Goal: Task Accomplishment & Management: Use online tool/utility

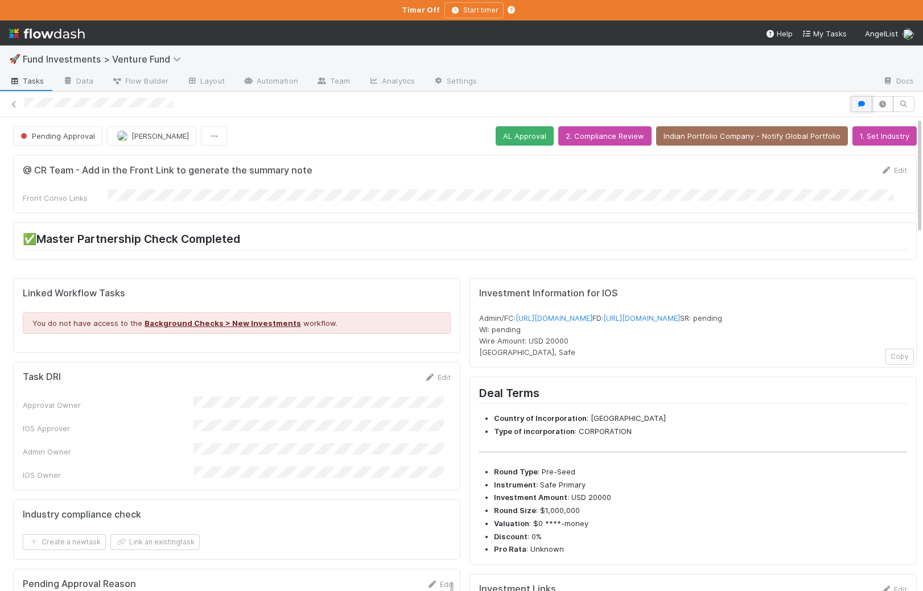
click at [784, 103] on icon "button" at bounding box center [861, 104] width 11 height 7
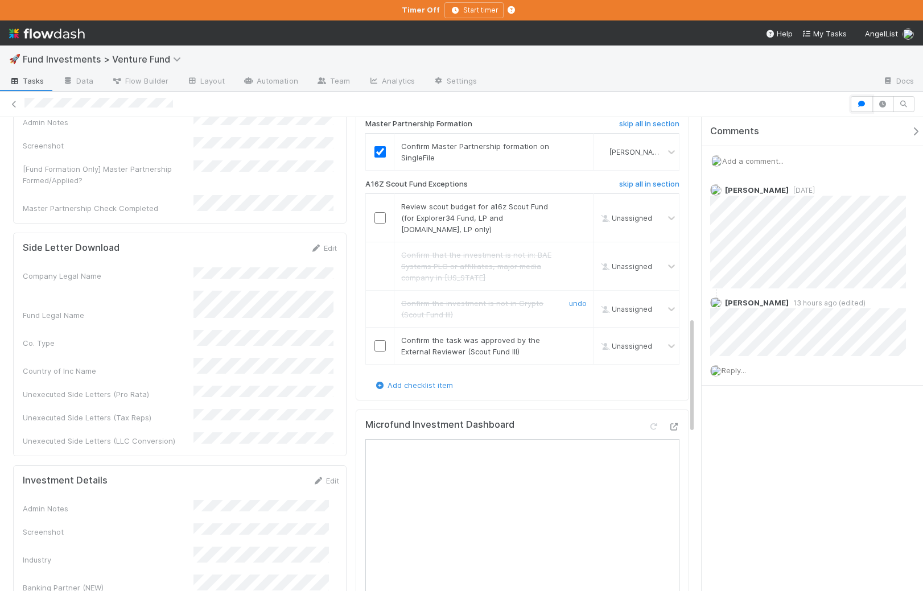
scroll to position [895, 0]
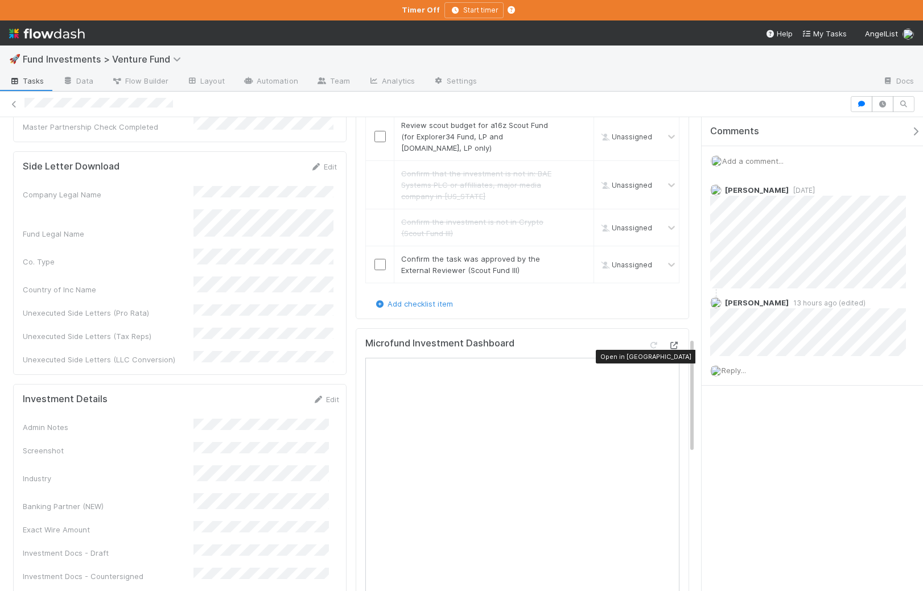
click at [668, 350] on icon at bounding box center [673, 345] width 11 height 7
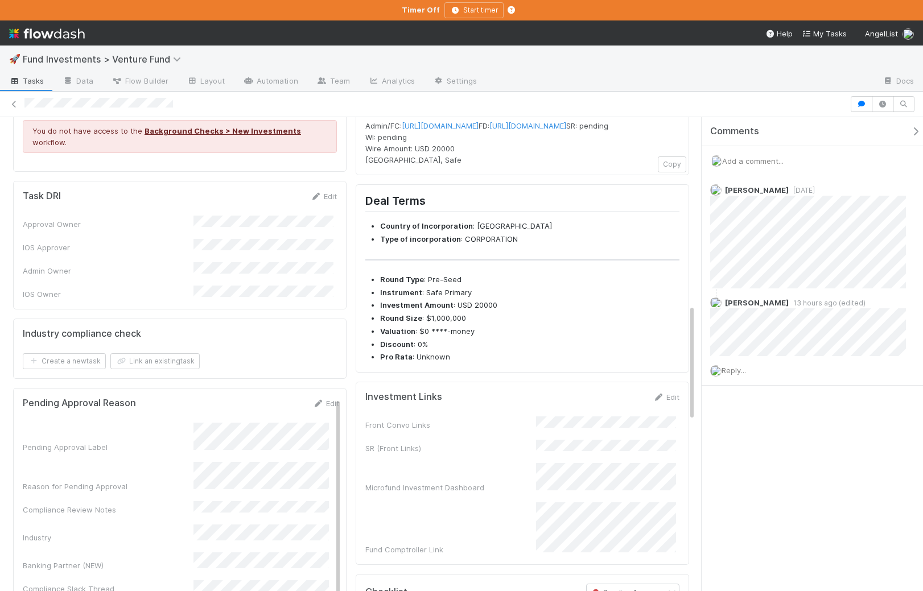
scroll to position [0, 0]
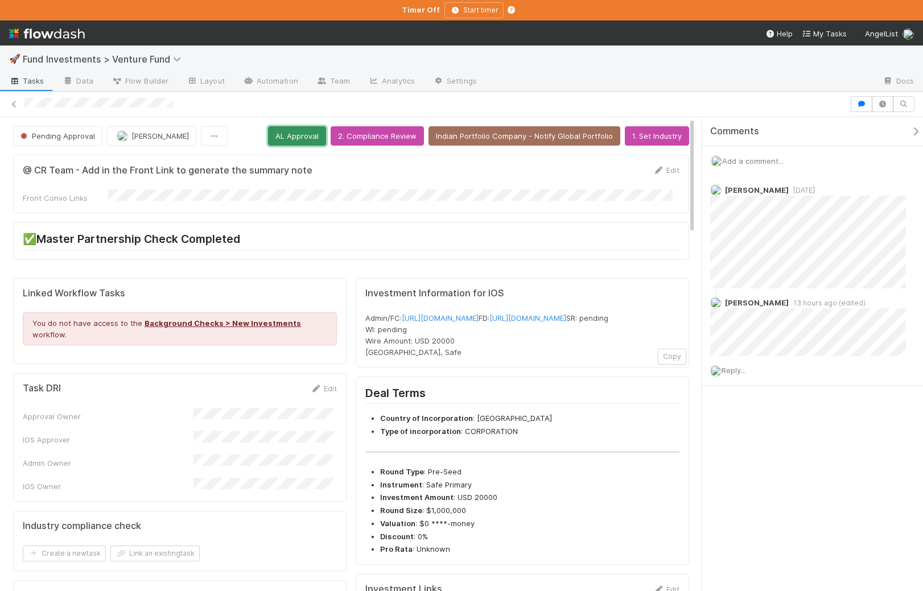
click at [313, 135] on button "AL Approval" at bounding box center [297, 135] width 58 height 19
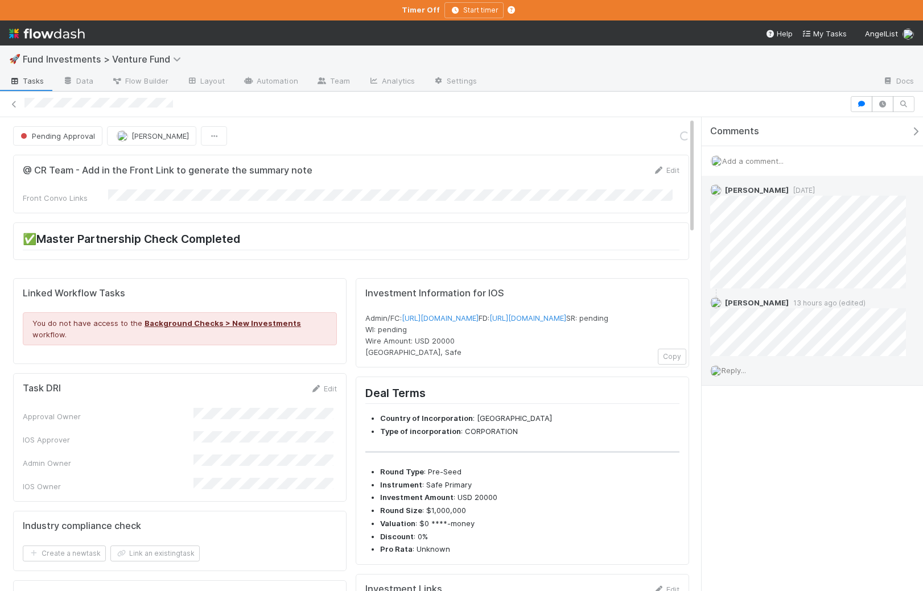
click at [737, 371] on span "Reply..." at bounding box center [734, 370] width 24 height 9
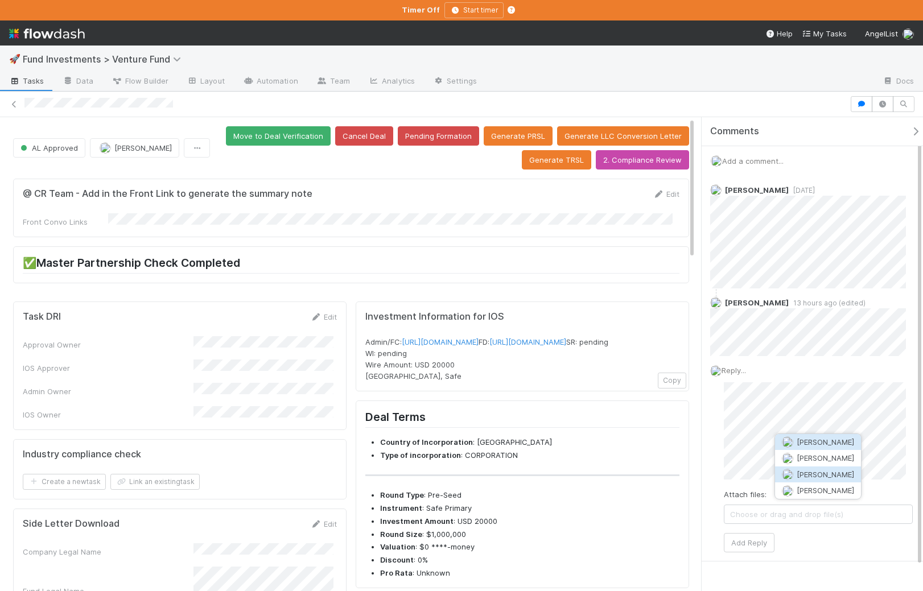
click at [784, 474] on span "Manav Mehta" at bounding box center [825, 474] width 57 height 9
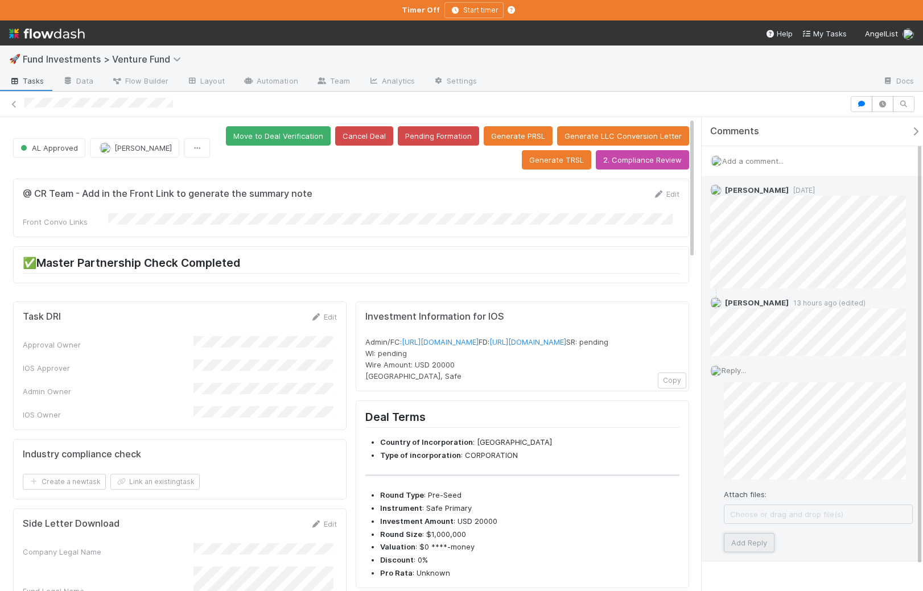
click at [765, 549] on button "Add Reply" at bounding box center [749, 542] width 51 height 19
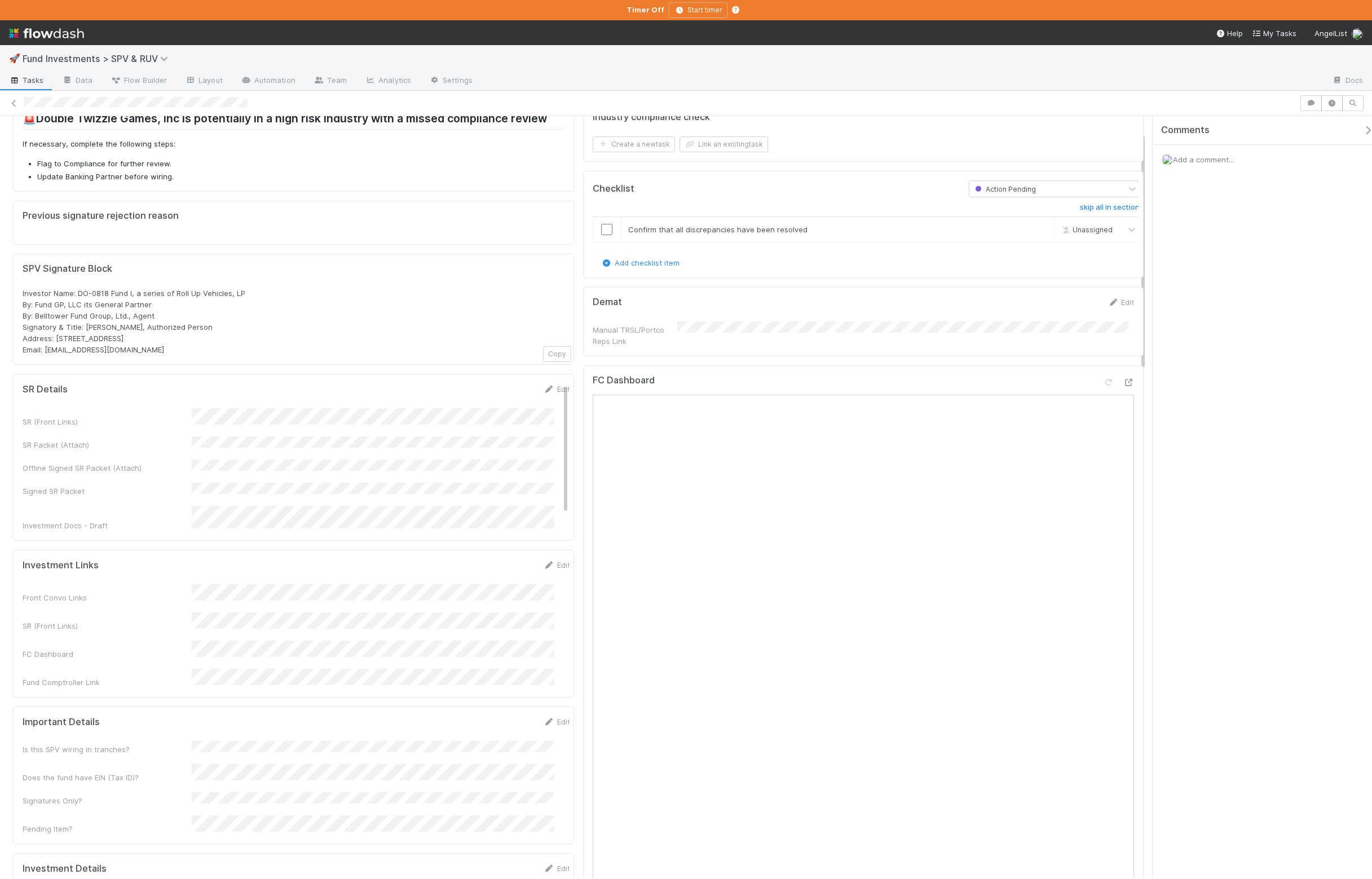
scroll to position [409, 0]
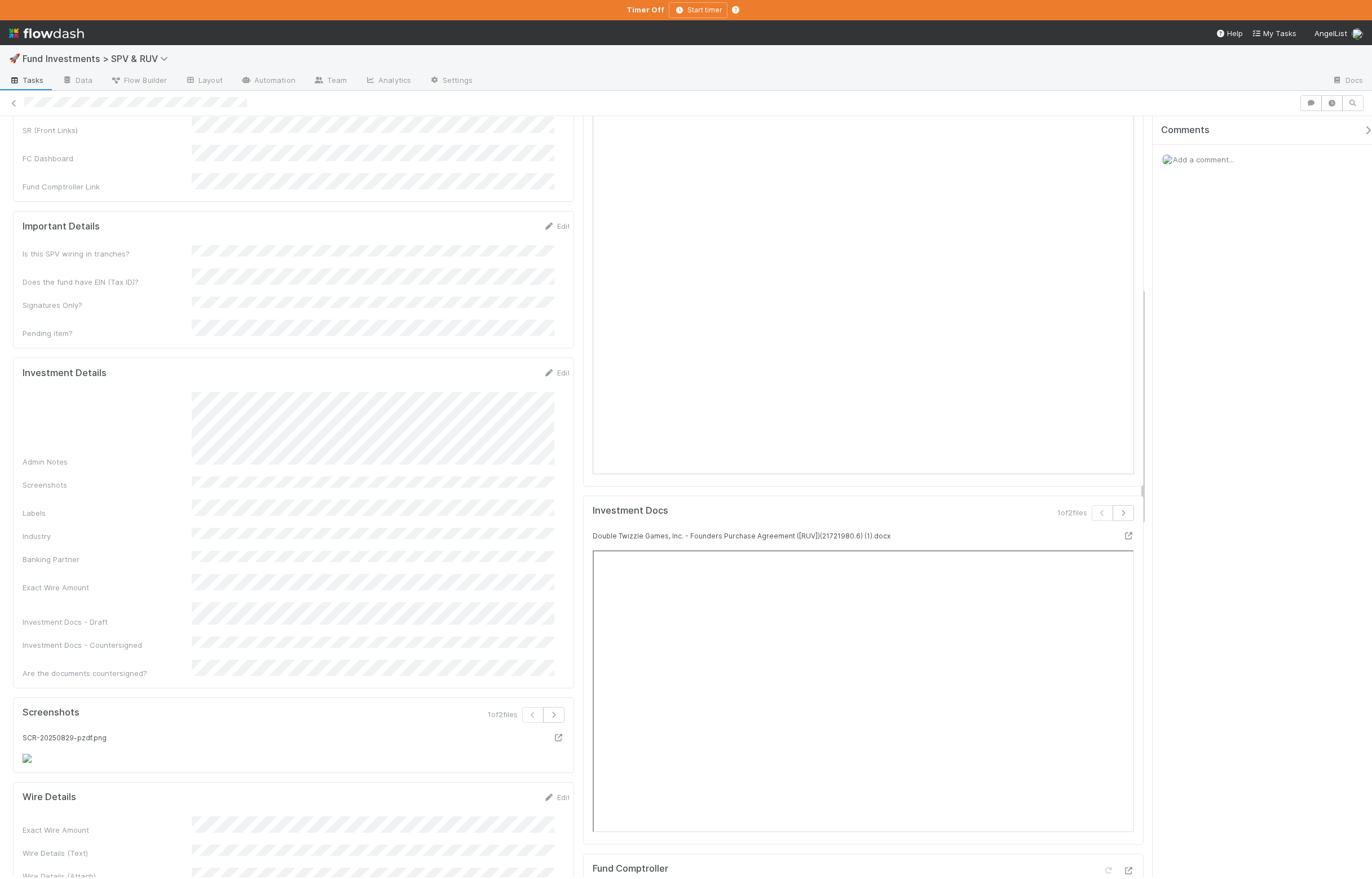
scroll to position [569, 0]
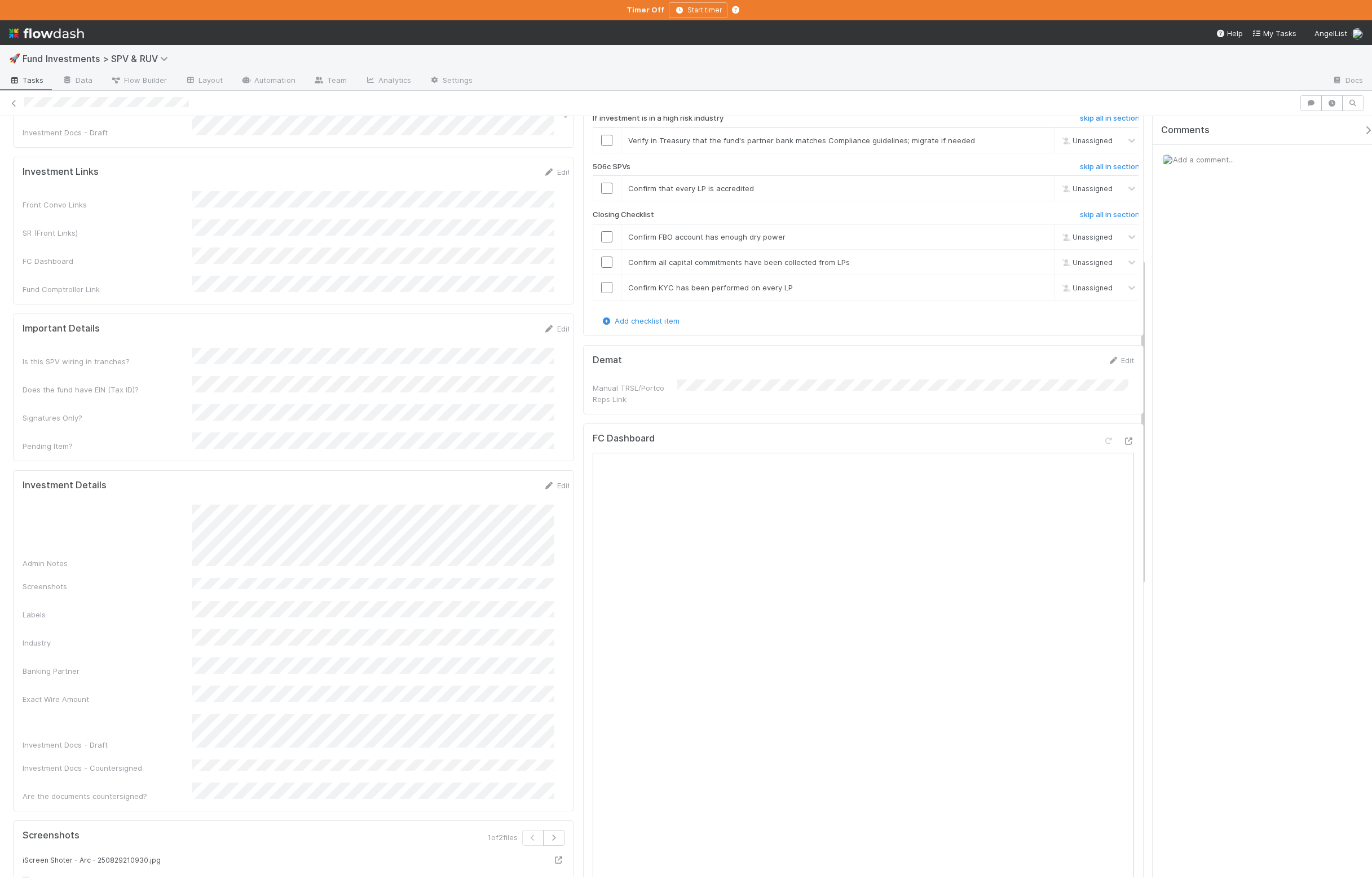
scroll to position [331, 0]
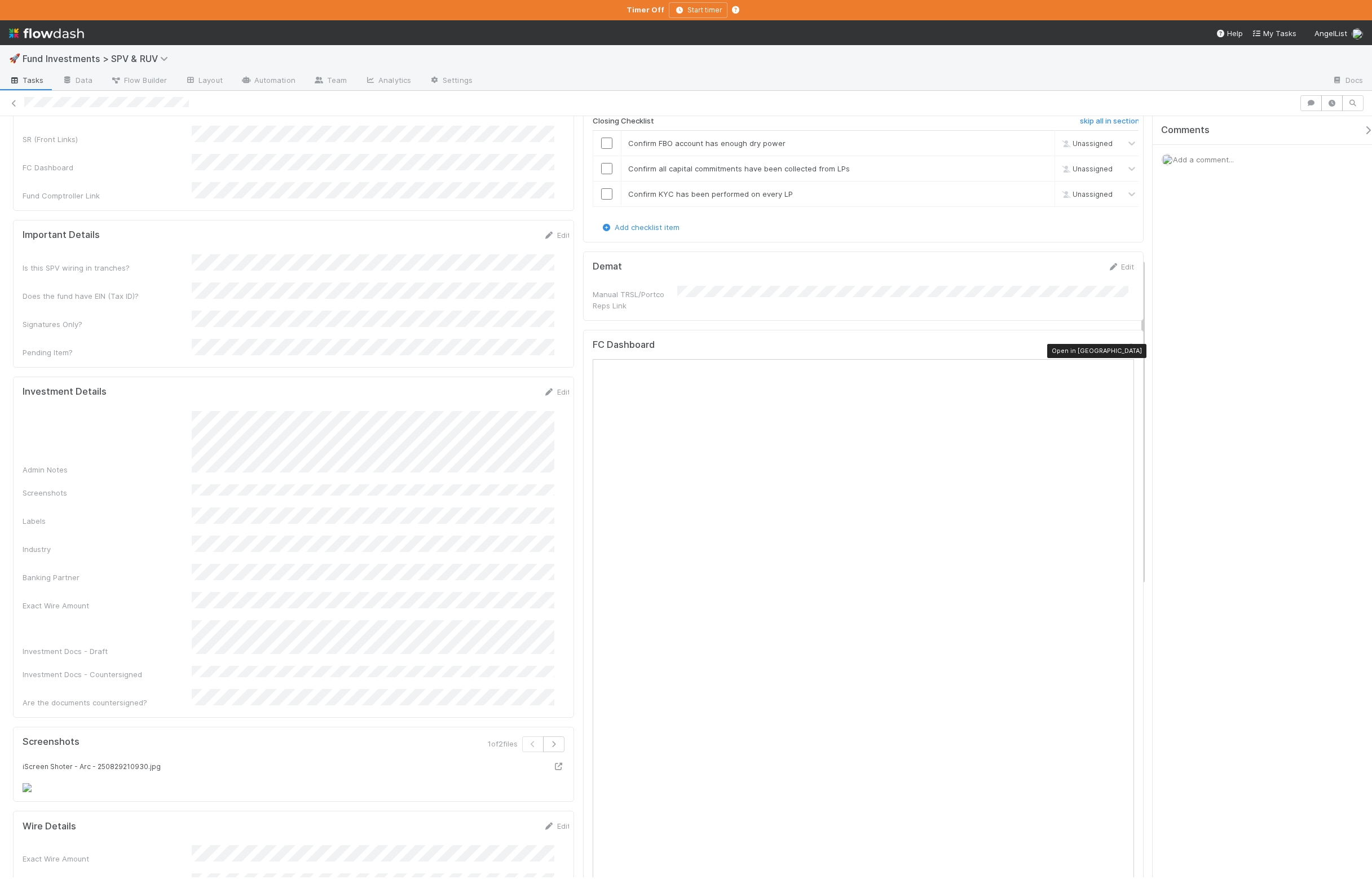
click at [1122, 352] on icon at bounding box center [1127, 347] width 11 height 7
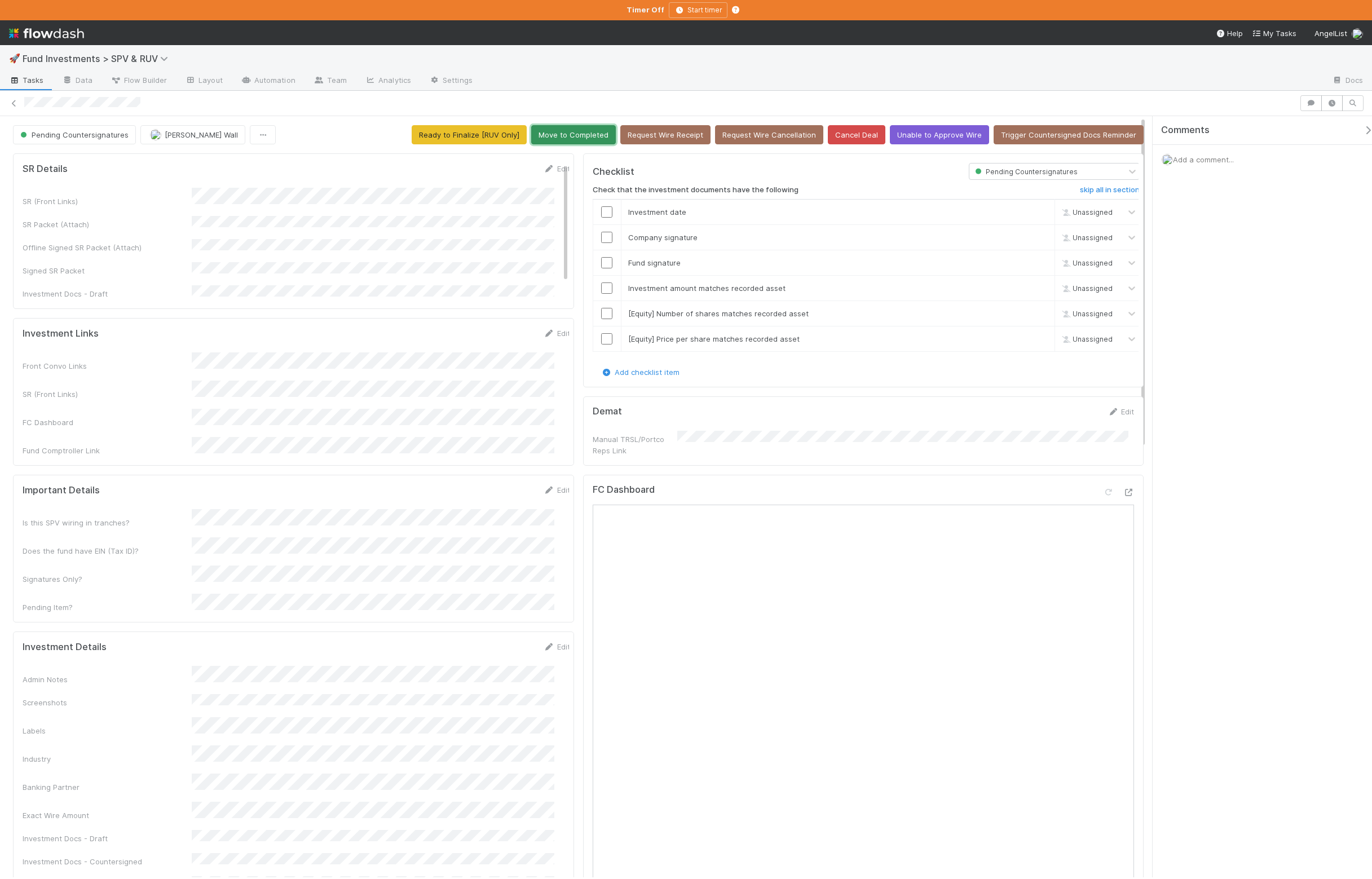
click at [577, 137] on button "Move to Completed" at bounding box center [573, 134] width 84 height 19
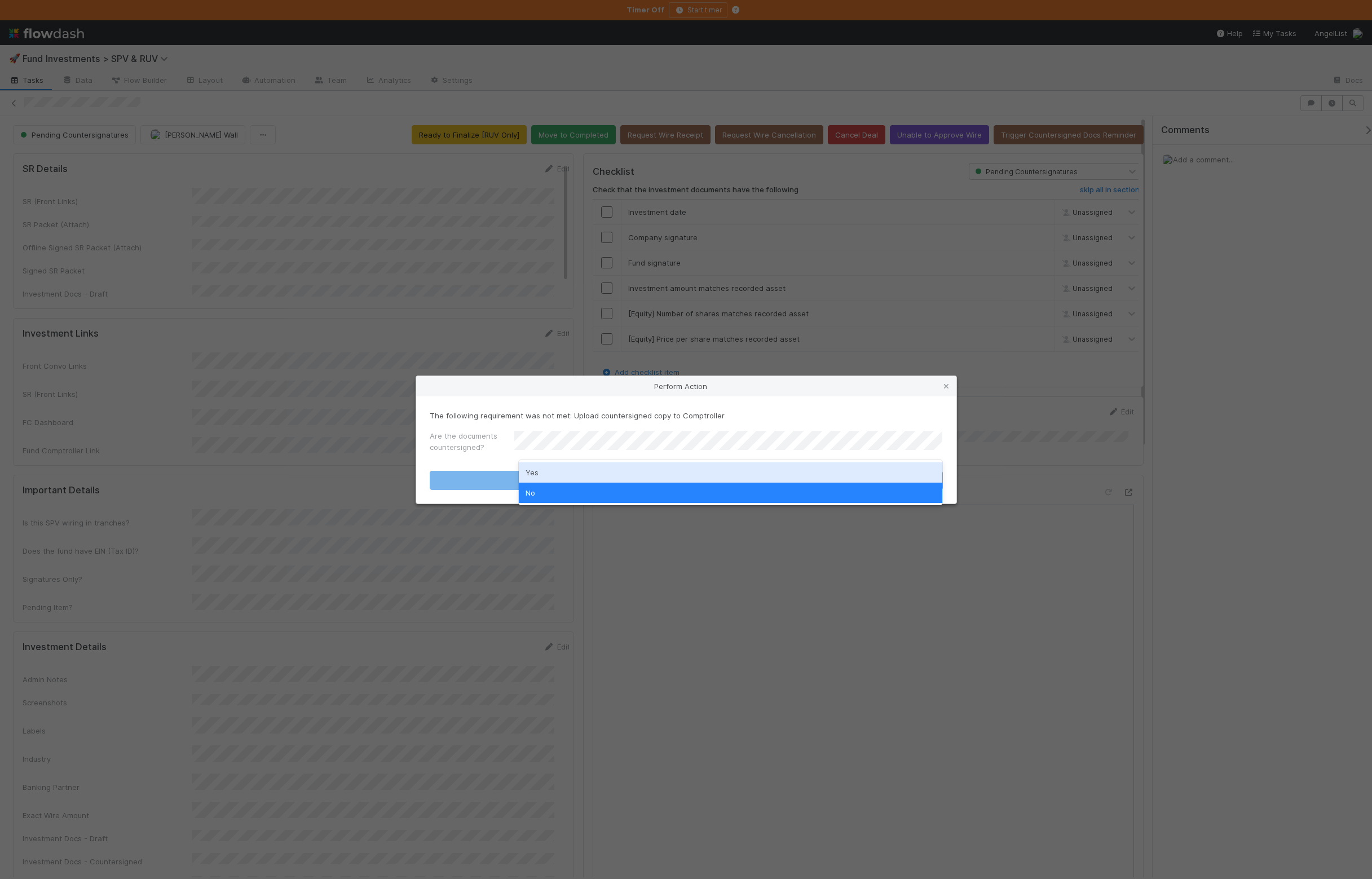
drag, startPoint x: 555, startPoint y: 467, endPoint x: 543, endPoint y: 467, distance: 12.0
click at [555, 467] on div "Yes" at bounding box center [730, 473] width 423 height 20
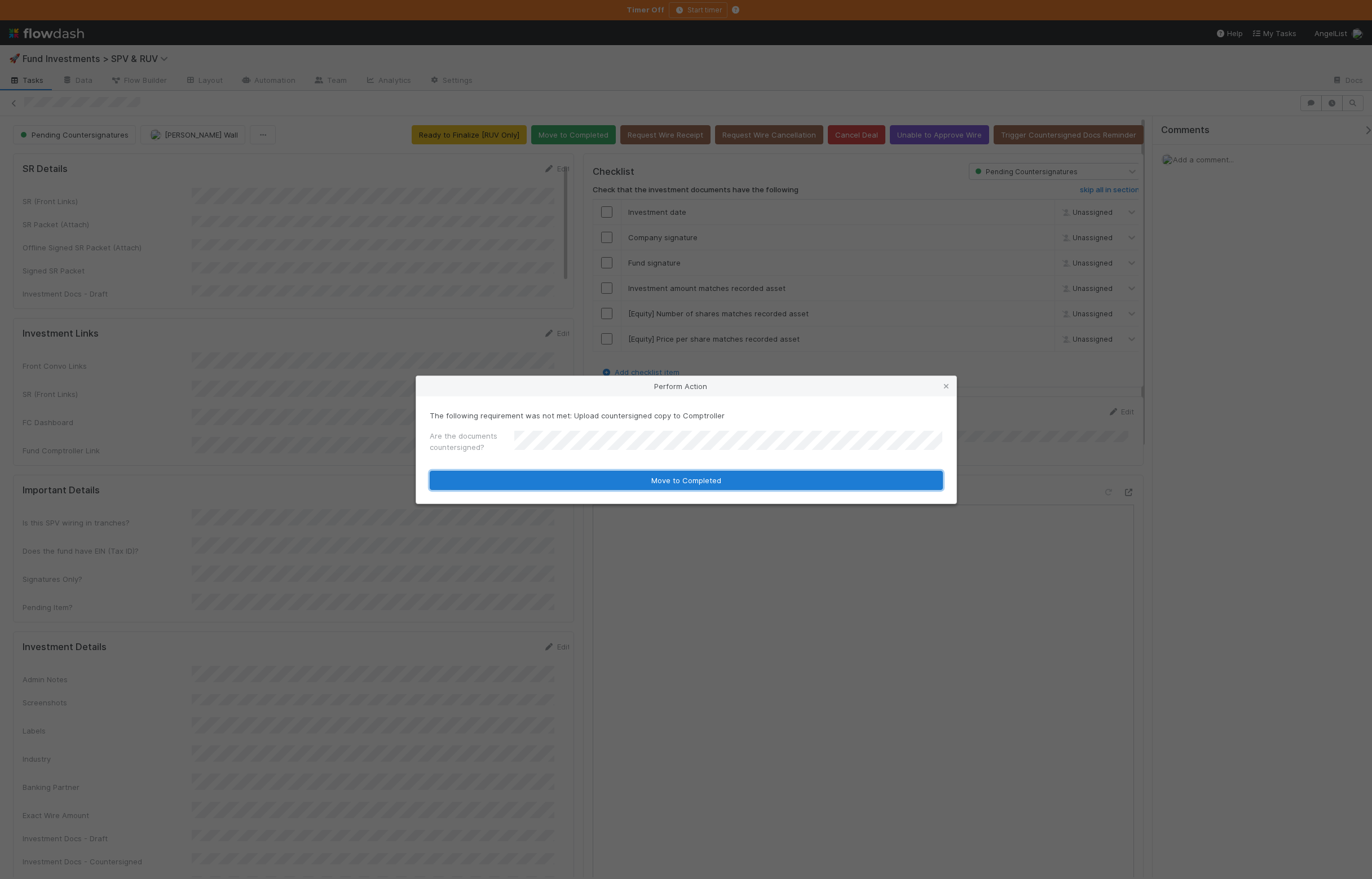
click at [498, 479] on button "Move to Completed" at bounding box center [686, 480] width 513 height 19
